Goal: Task Accomplishment & Management: Complete application form

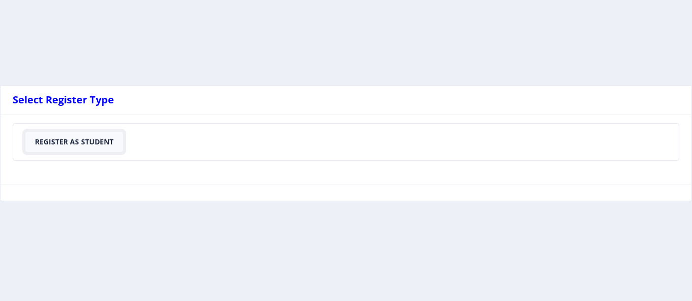
click at [90, 147] on button "Register As Student" at bounding box center [74, 142] width 98 height 20
click at [70, 146] on button "Register As Student" at bounding box center [74, 142] width 98 height 20
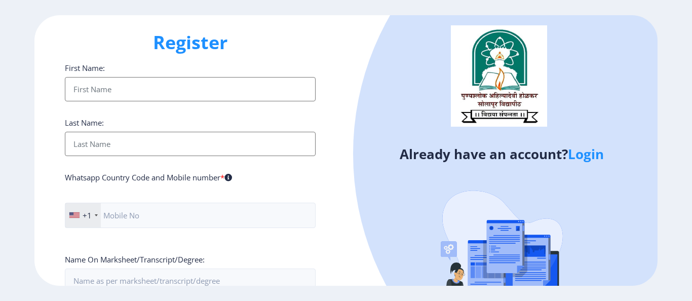
click at [156, 87] on input "First Name:" at bounding box center [190, 89] width 251 height 24
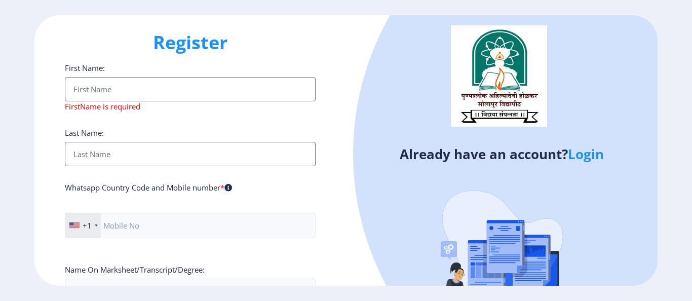
click at [170, 146] on input "First Name:" at bounding box center [190, 154] width 251 height 24
